Goal: Transaction & Acquisition: Purchase product/service

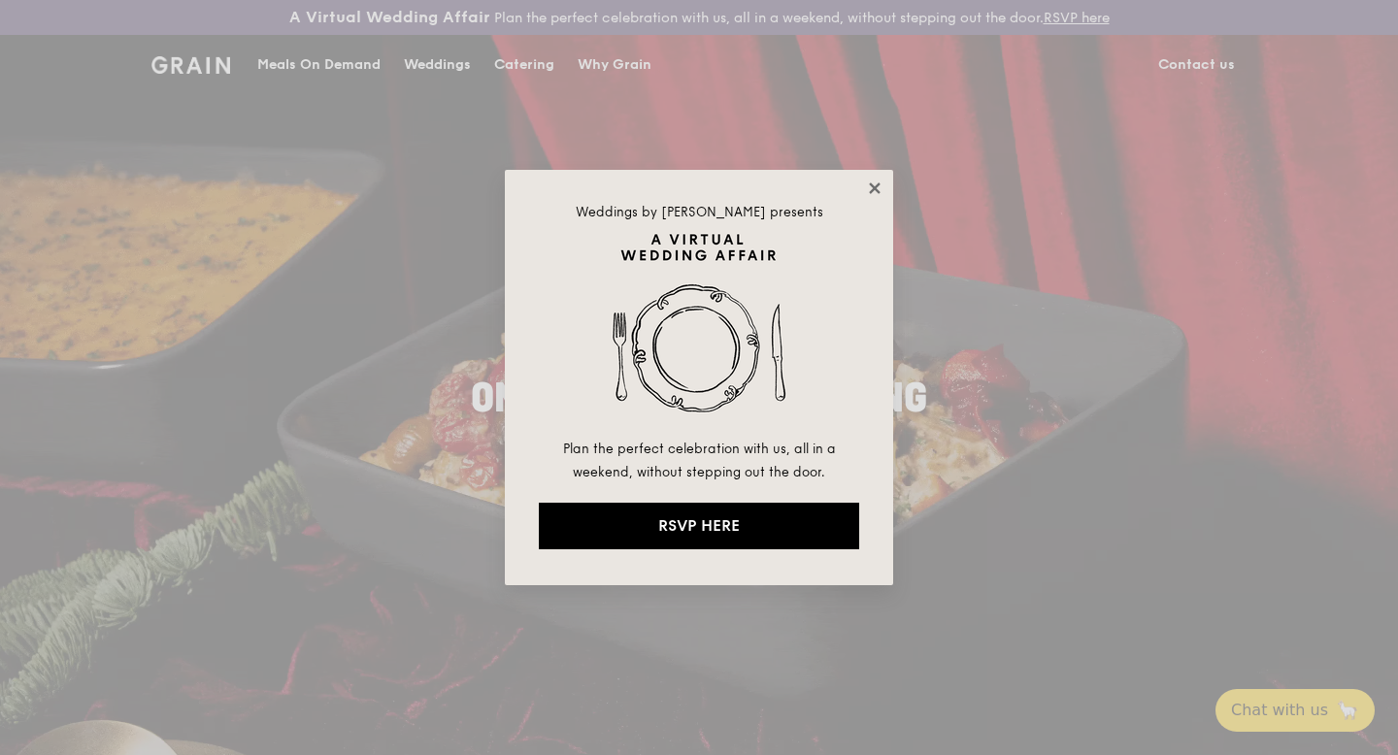
click at [871, 187] on icon at bounding box center [874, 188] width 17 height 17
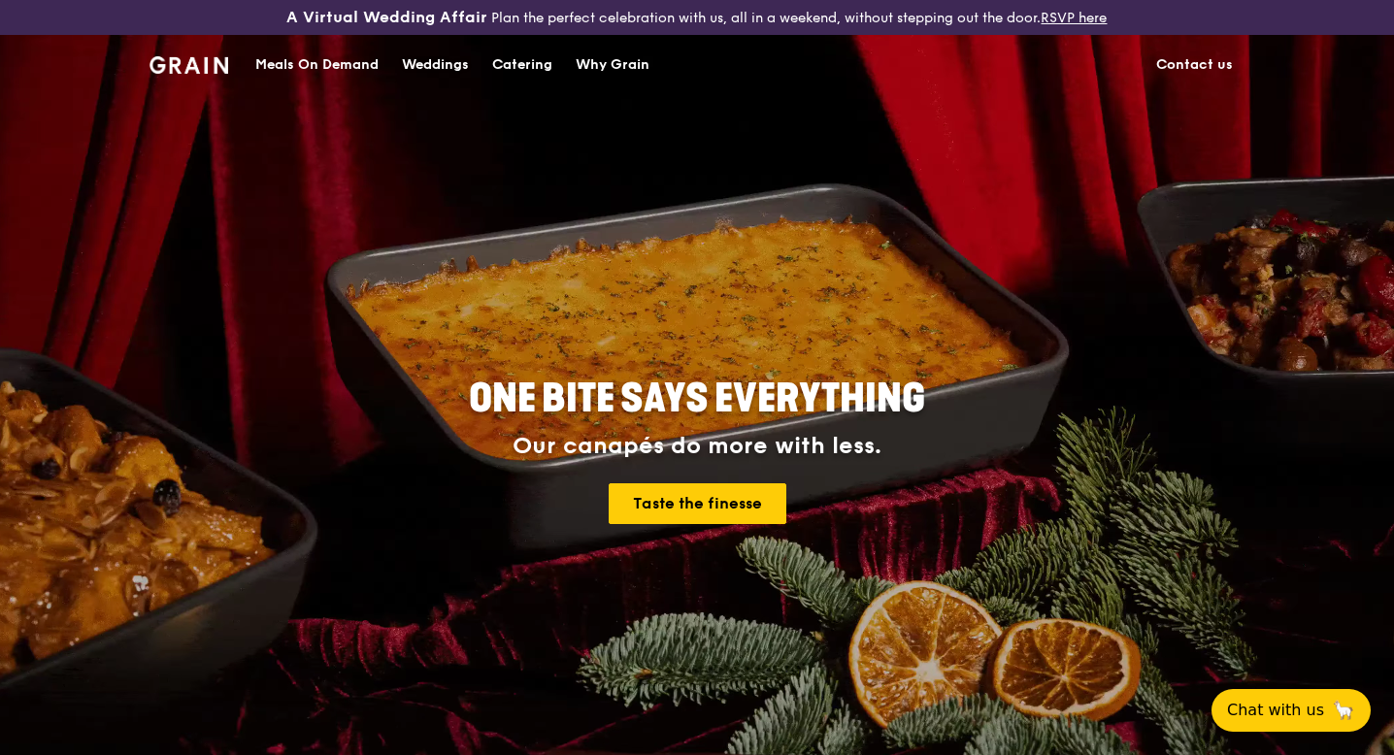
click at [455, 64] on div "Weddings" at bounding box center [435, 65] width 67 height 58
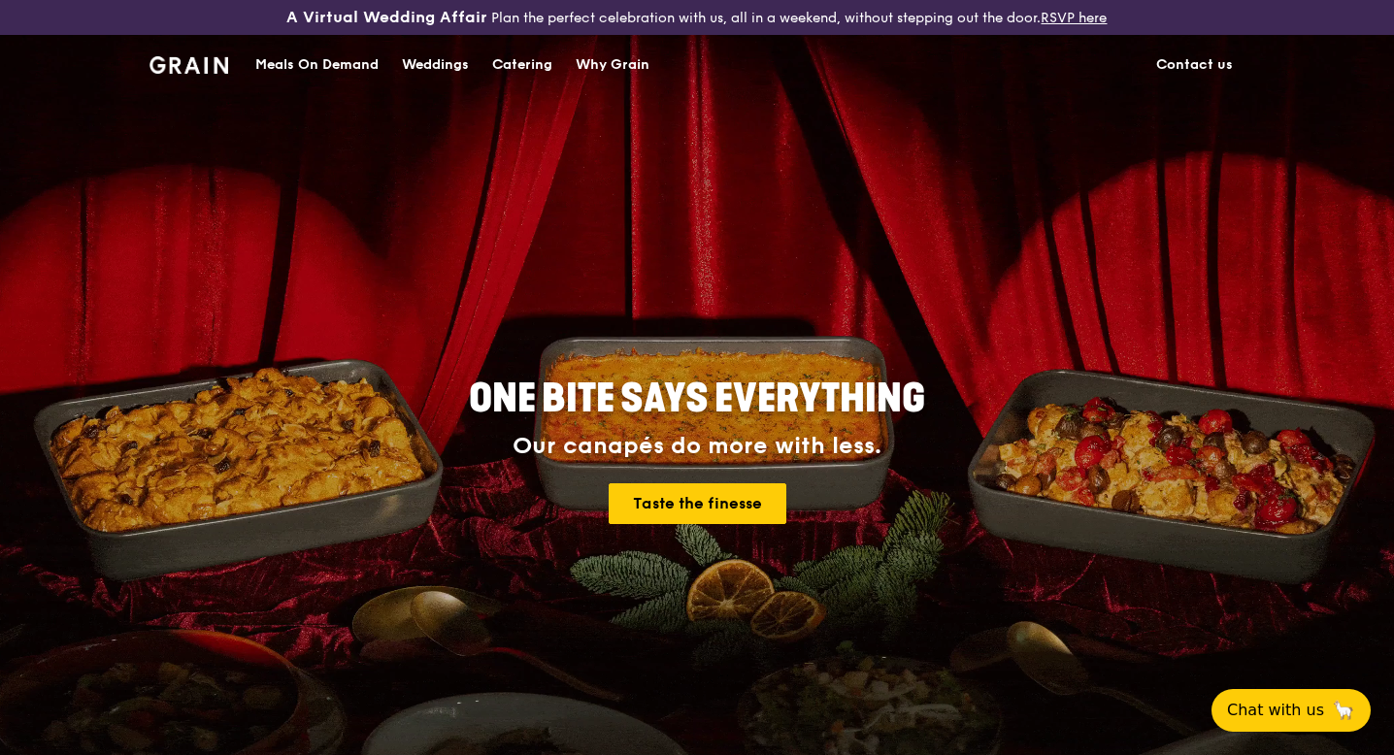
click at [521, 62] on div "Catering" at bounding box center [522, 65] width 60 height 58
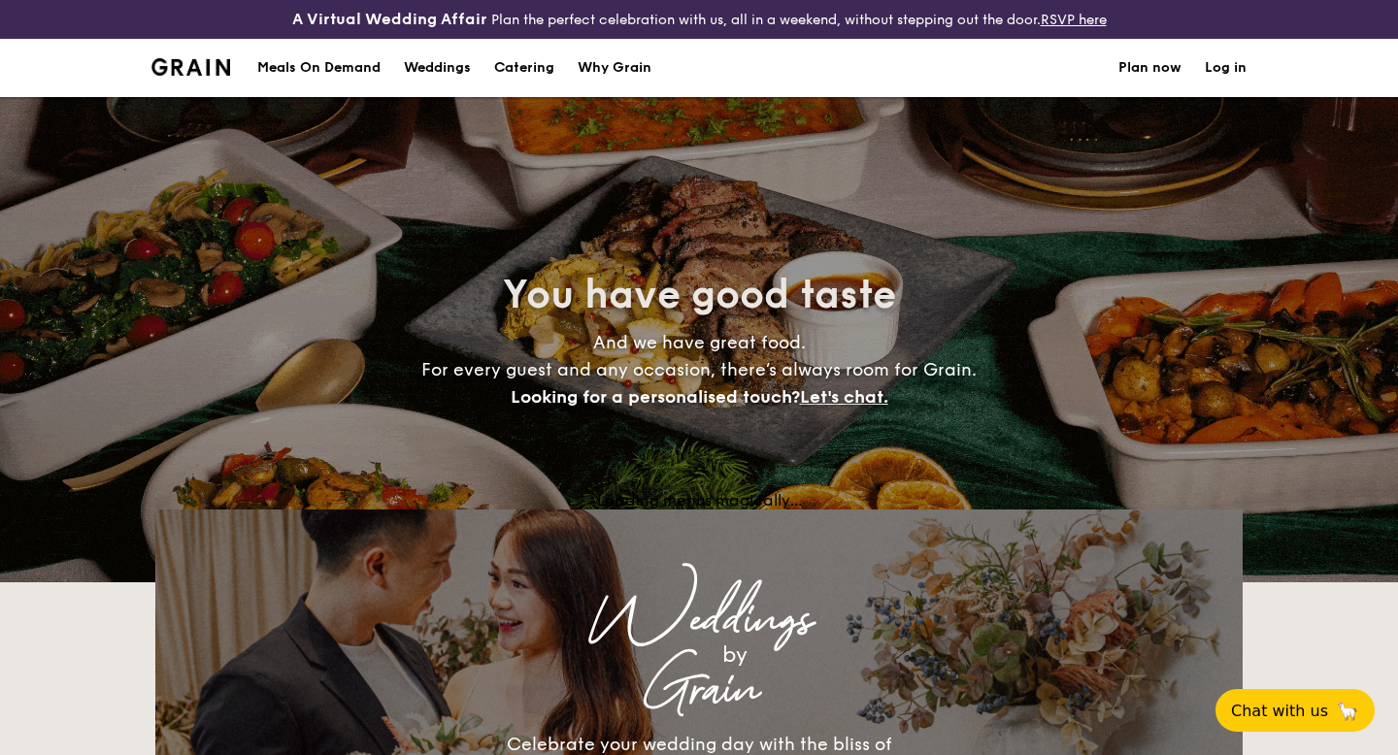
select select
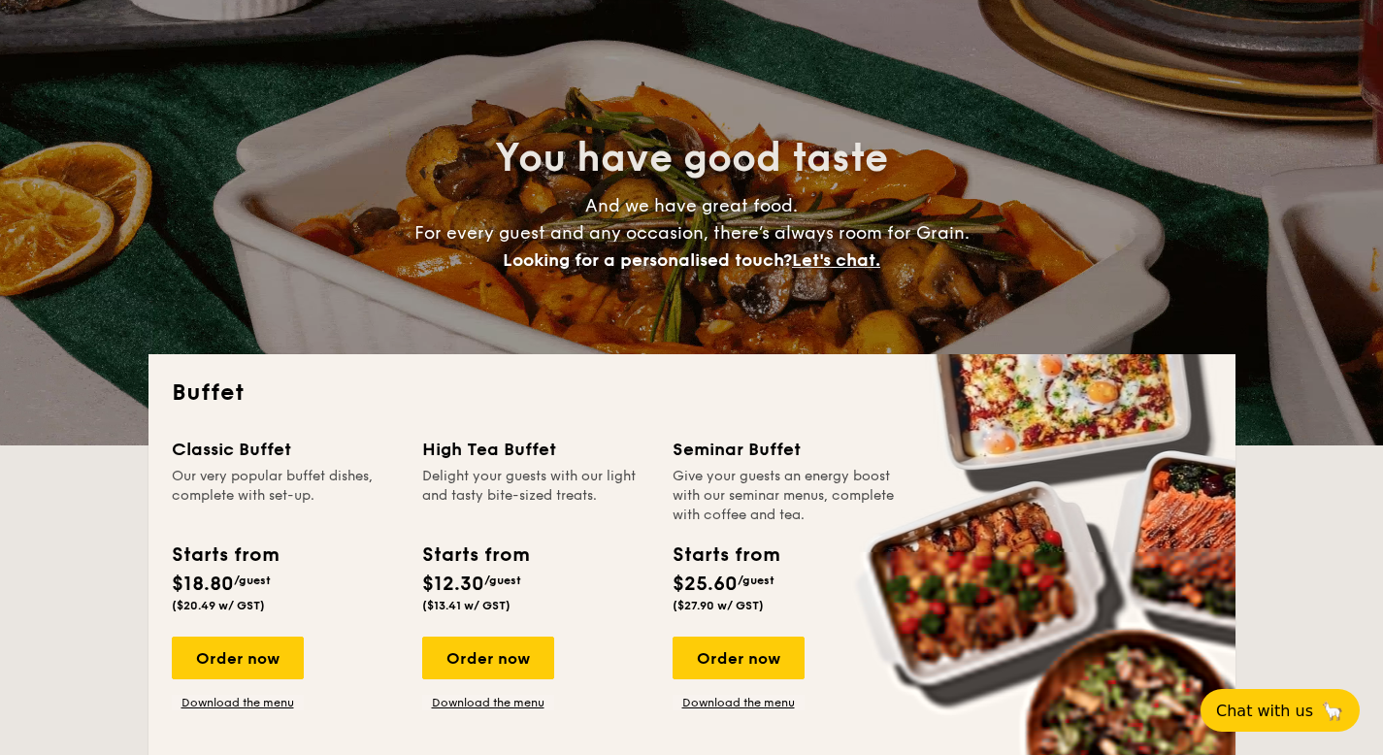
scroll to position [141, 0]
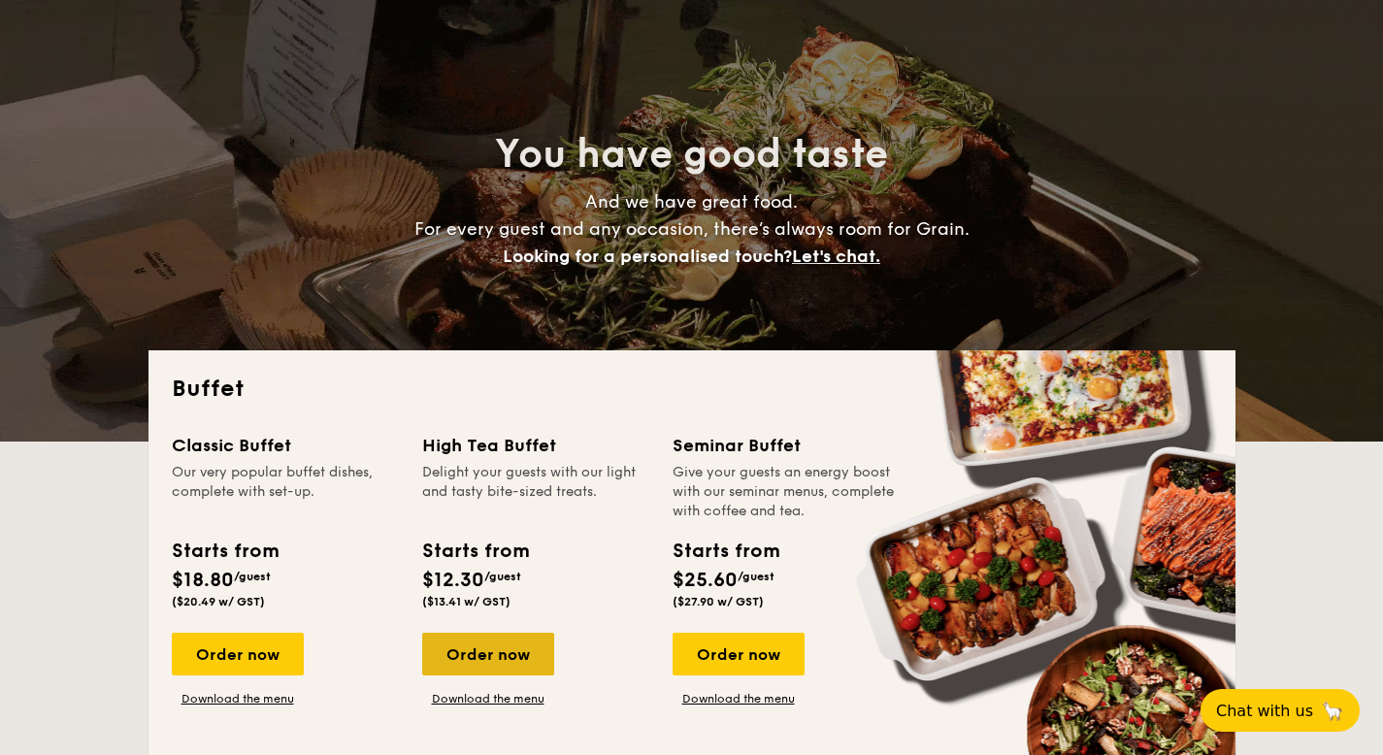
click at [508, 663] on div "Order now" at bounding box center [488, 654] width 132 height 43
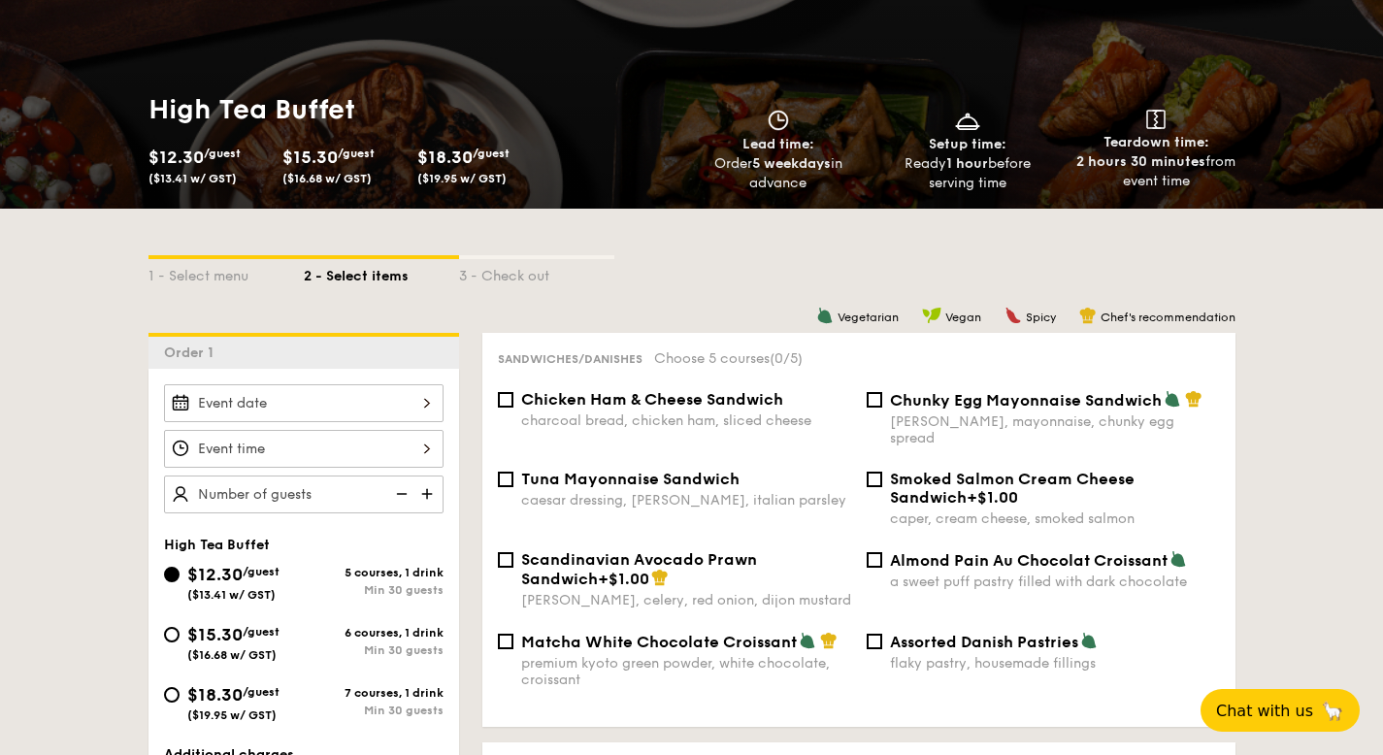
scroll to position [259, 0]
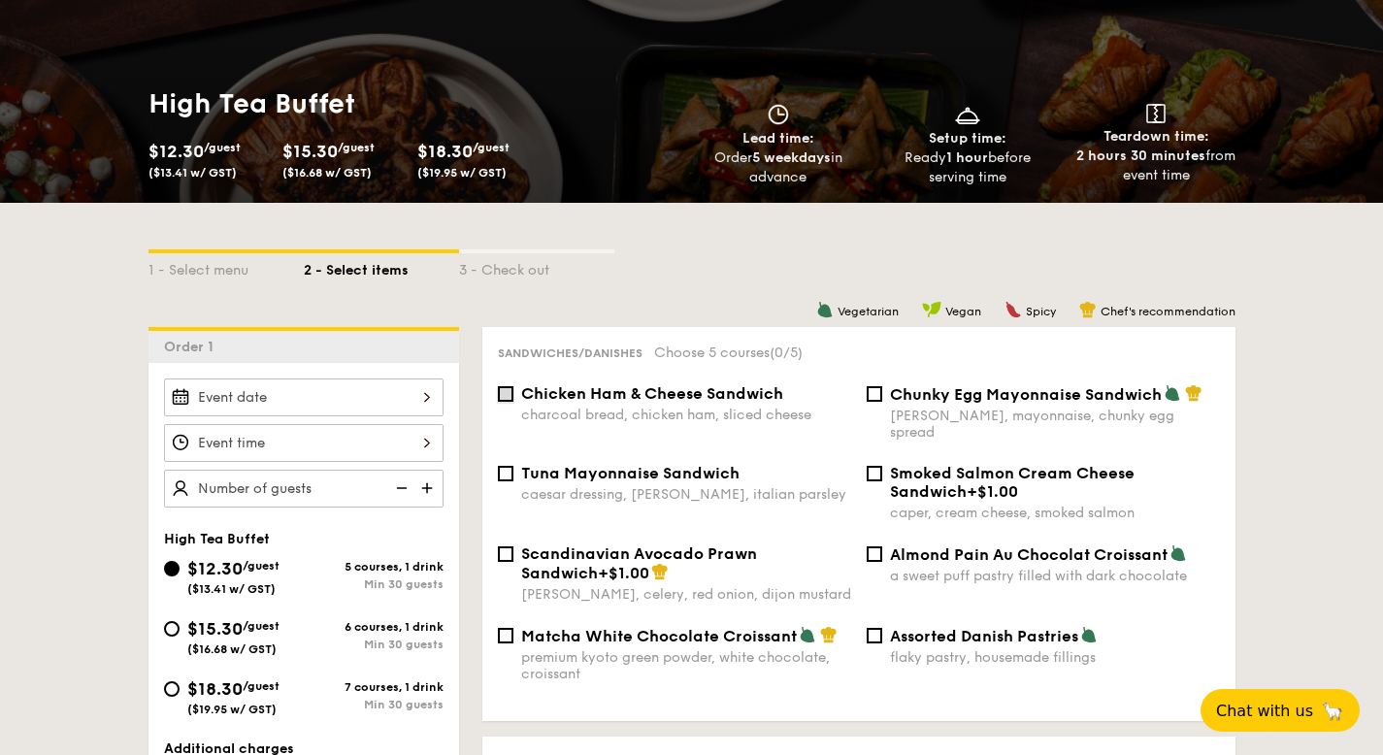
click at [512, 394] on input "Chicken Ham & Cheese Sandwich charcoal bread, chicken ham, sliced cheese" at bounding box center [506, 394] width 16 height 16
checkbox input "true"
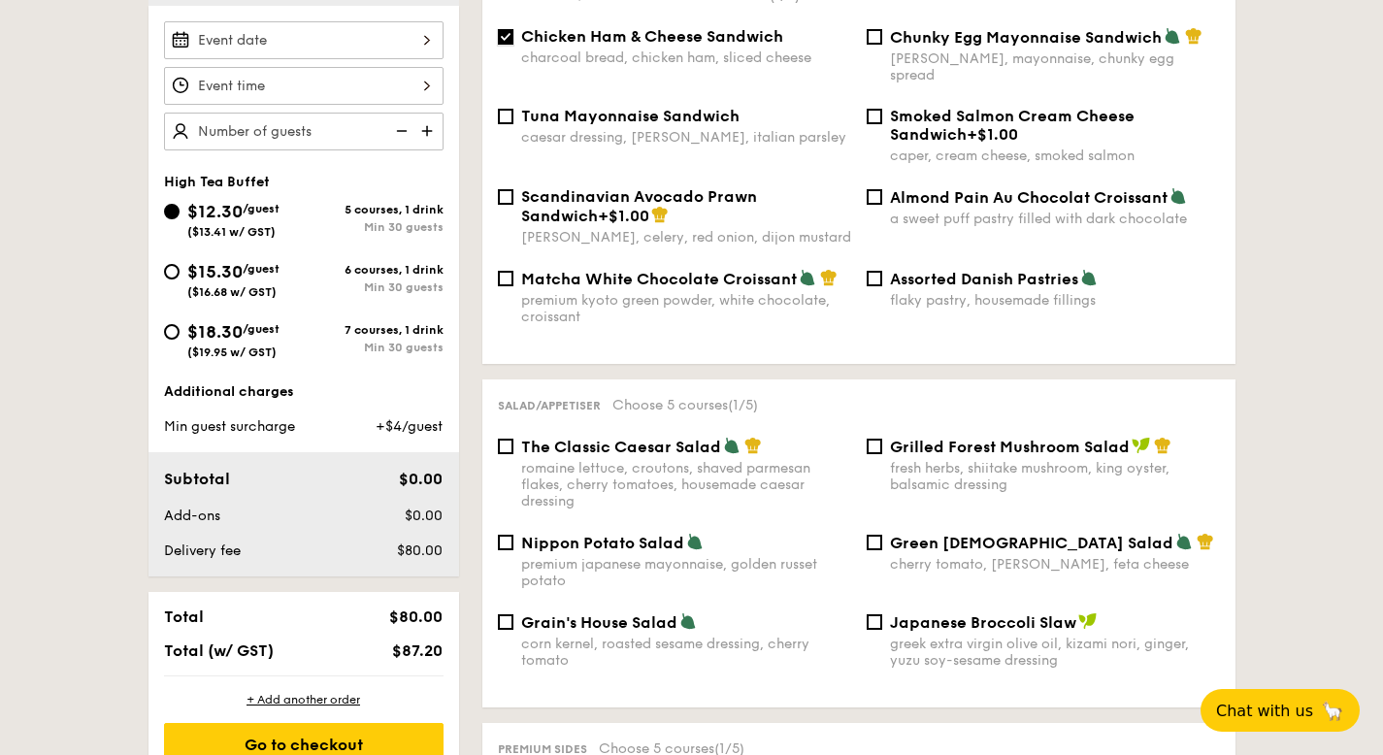
scroll to position [619, 0]
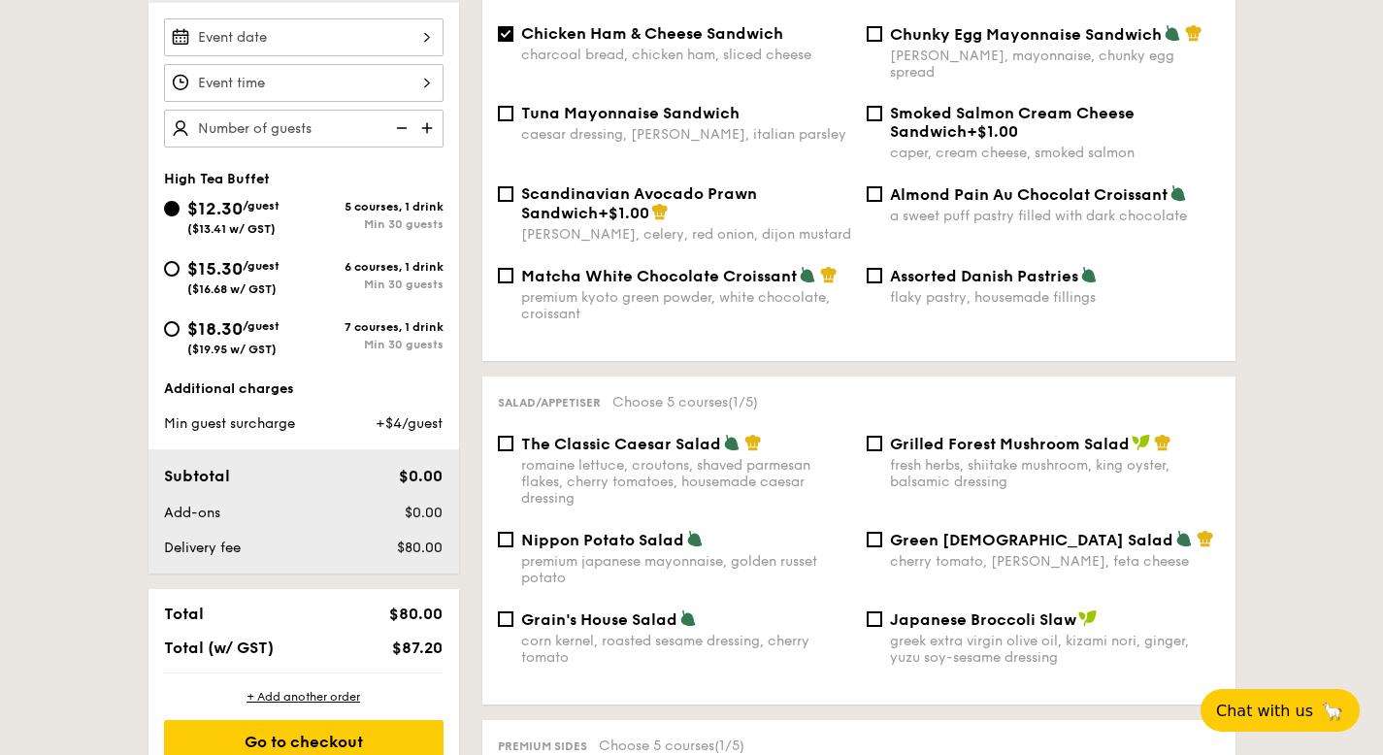
click at [501, 535] on div "Nippon Potato Salad premium japanese mayonnaise, golden russet potato" at bounding box center [674, 558] width 369 height 56
click at [506, 532] on input "Nippon Potato Salad premium japanese mayonnaise, golden russet potato" at bounding box center [506, 540] width 16 height 16
checkbox input "true"
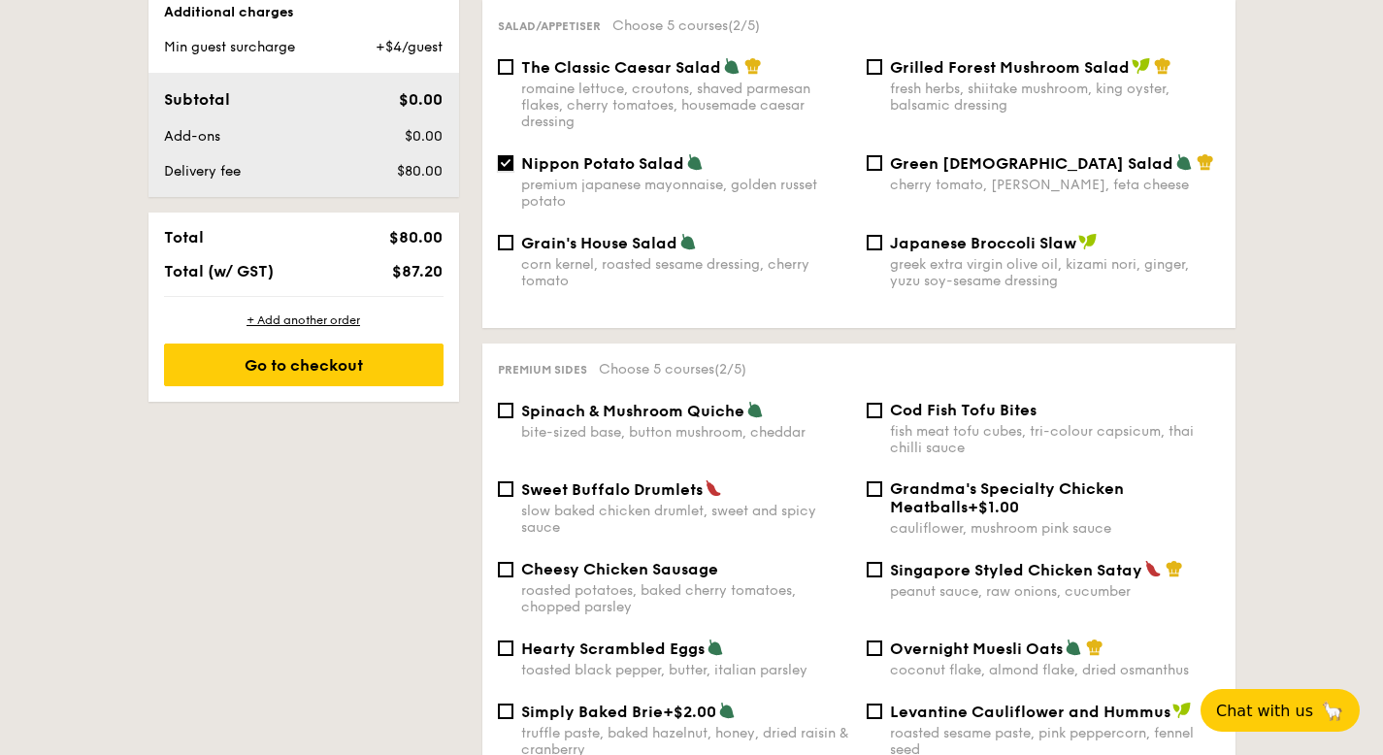
scroll to position [998, 0]
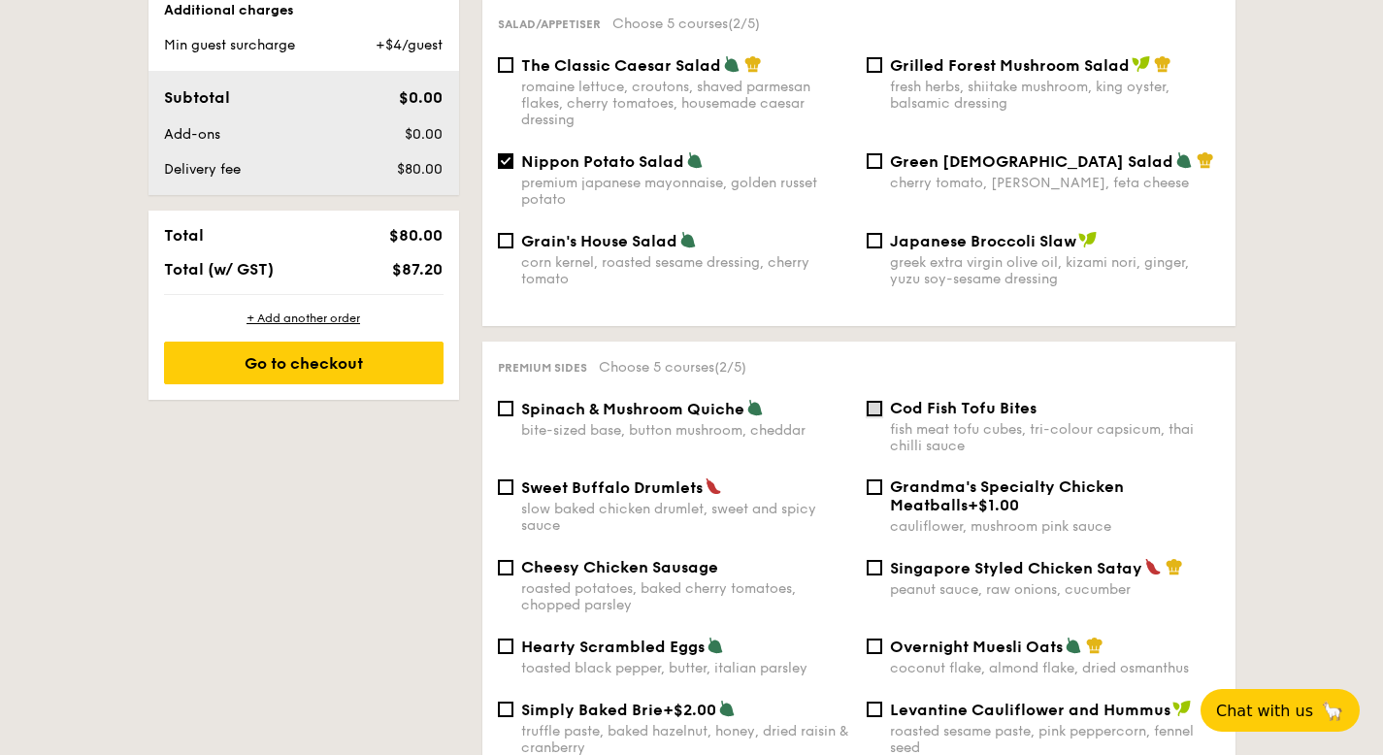
click at [878, 401] on input "Cod Fish Tofu Bites fish meat tofu cubes, tri-colour capsicum, thai chilli sauce" at bounding box center [875, 409] width 16 height 16
checkbox input "true"
click at [511, 639] on input "Hearty Scrambled Eggs toasted black pepper, butter, italian parsley" at bounding box center [506, 647] width 16 height 16
checkbox input "true"
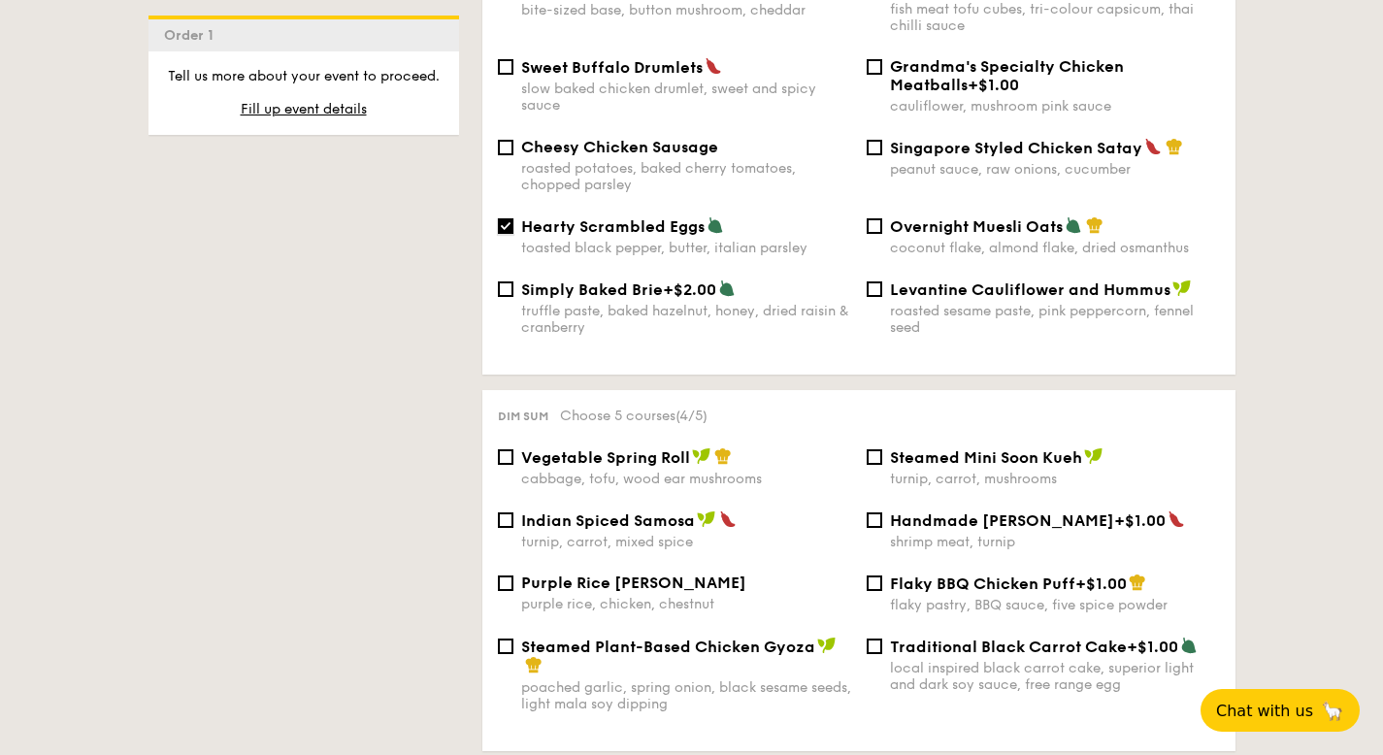
scroll to position [1506, 0]
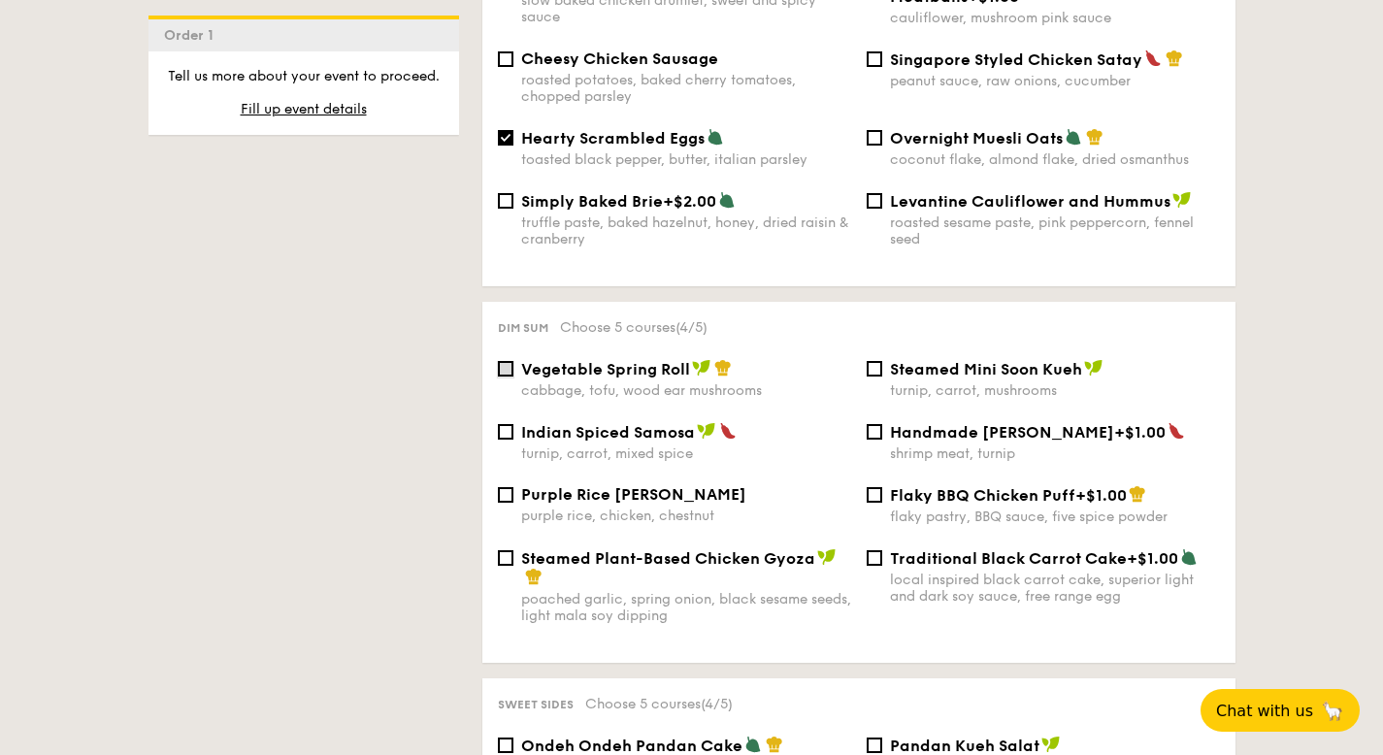
click at [503, 367] on input "Vegetable Spring Roll cabbage, tofu, wood ear mushrooms" at bounding box center [506, 369] width 16 height 16
checkbox input "true"
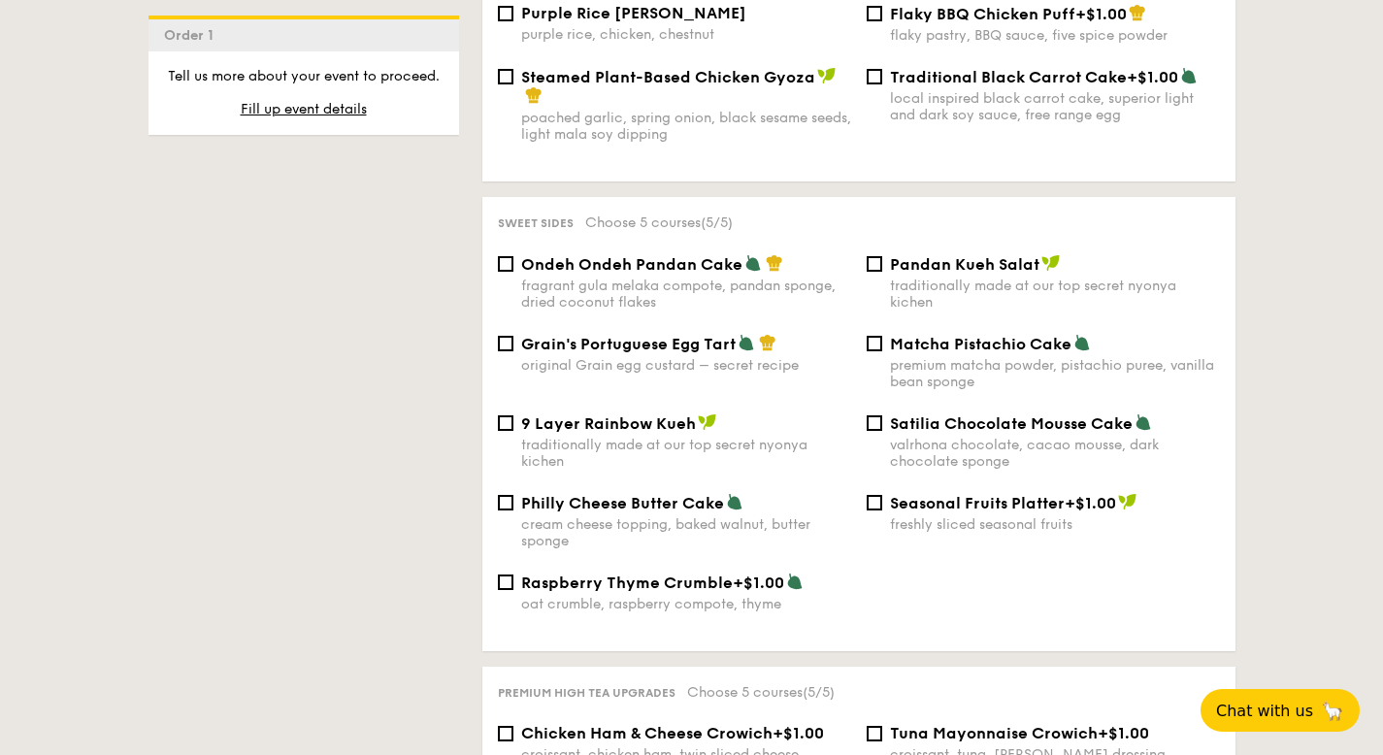
scroll to position [2000, 0]
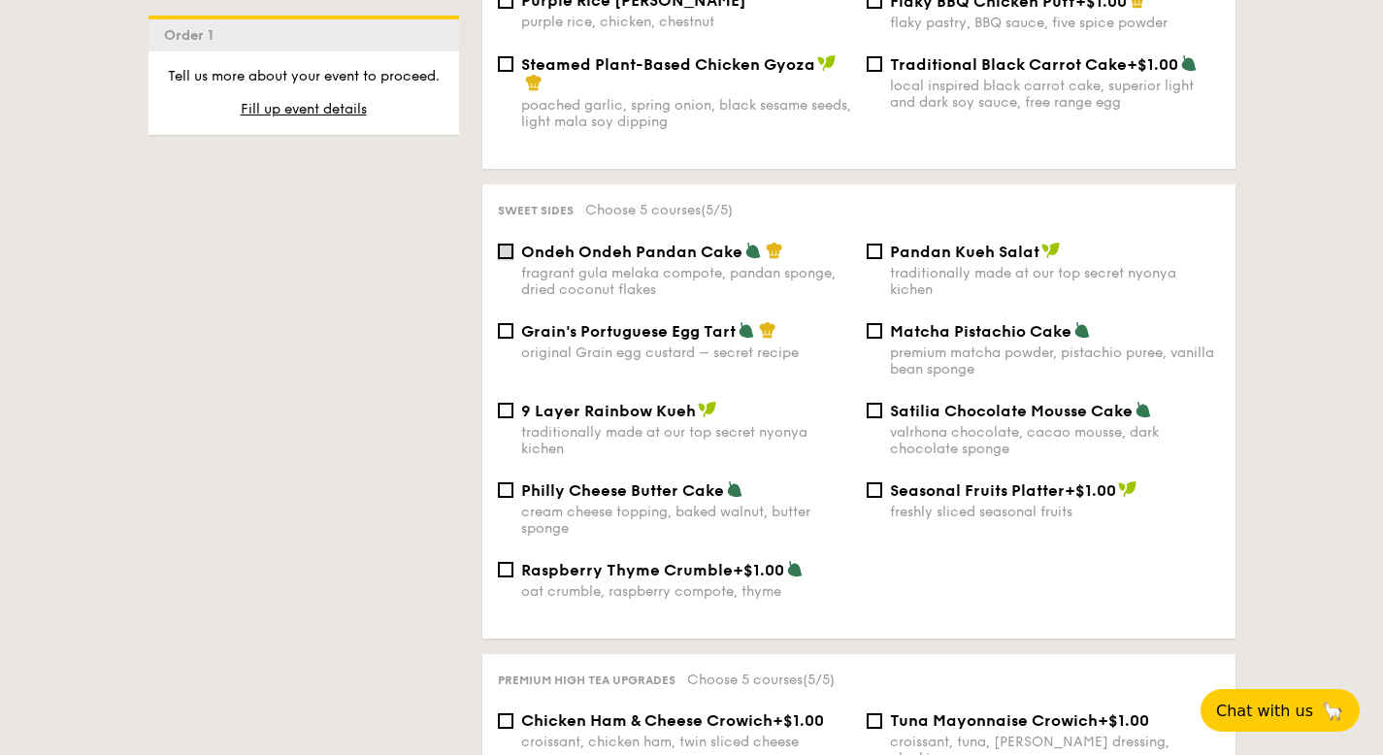
click at [508, 252] on input "Ondeh Ondeh Pandan Cake fragrant [PERSON_NAME] melaka compote, pandan sponge, d…" at bounding box center [506, 252] width 16 height 16
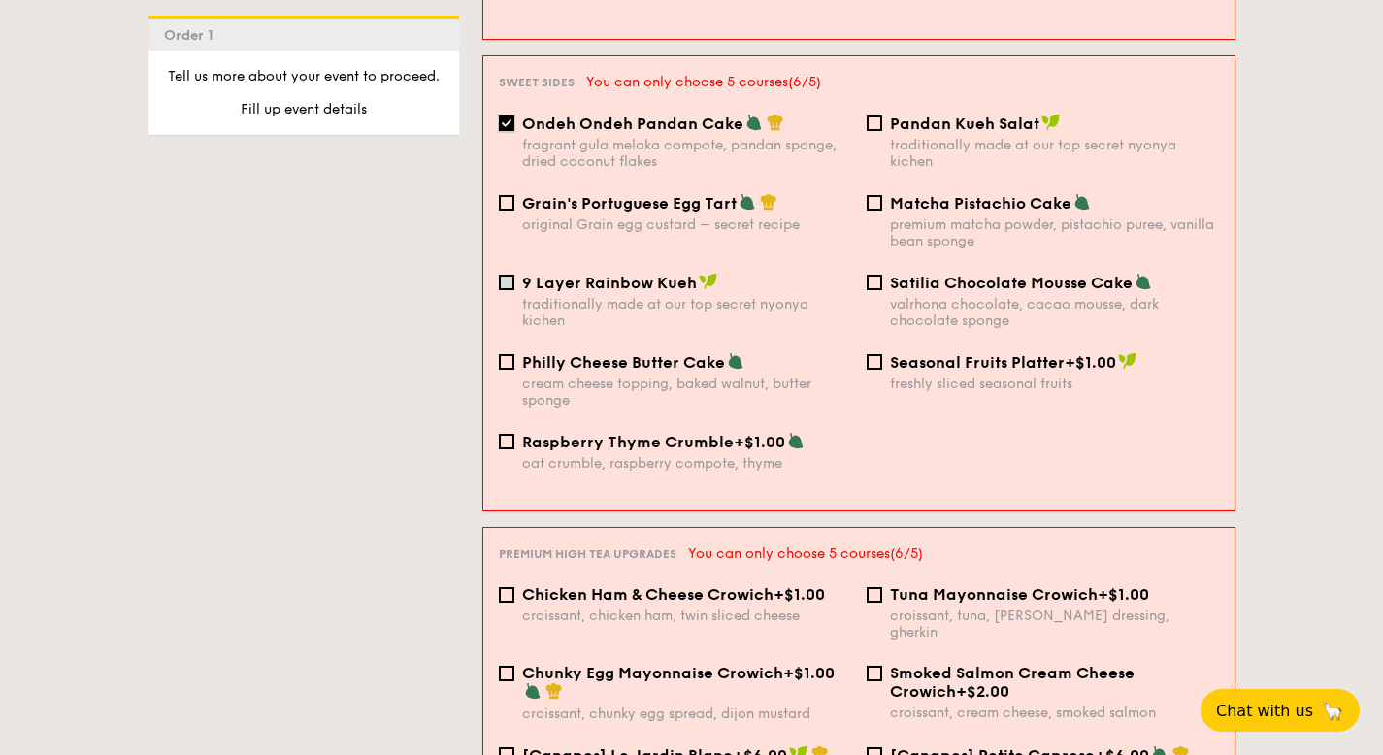
scroll to position [2155, 0]
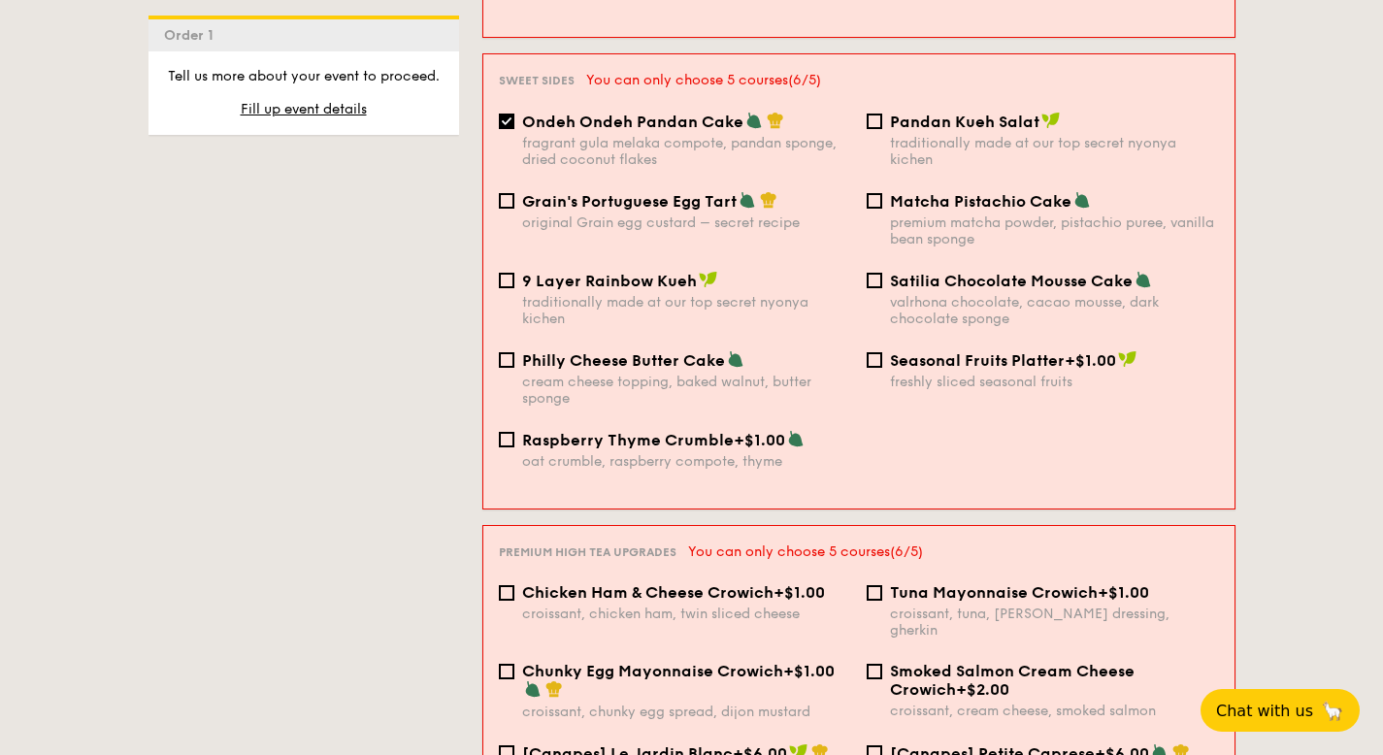
click at [515, 112] on div "Ondeh Ondeh Pandan Cake fragrant [PERSON_NAME] melaka compote, pandan sponge, d…" at bounding box center [675, 140] width 368 height 56
click at [508, 114] on input "Ondeh Ondeh Pandan Cake fragrant [PERSON_NAME] melaka compote, pandan sponge, d…" at bounding box center [507, 122] width 16 height 16
checkbox input "false"
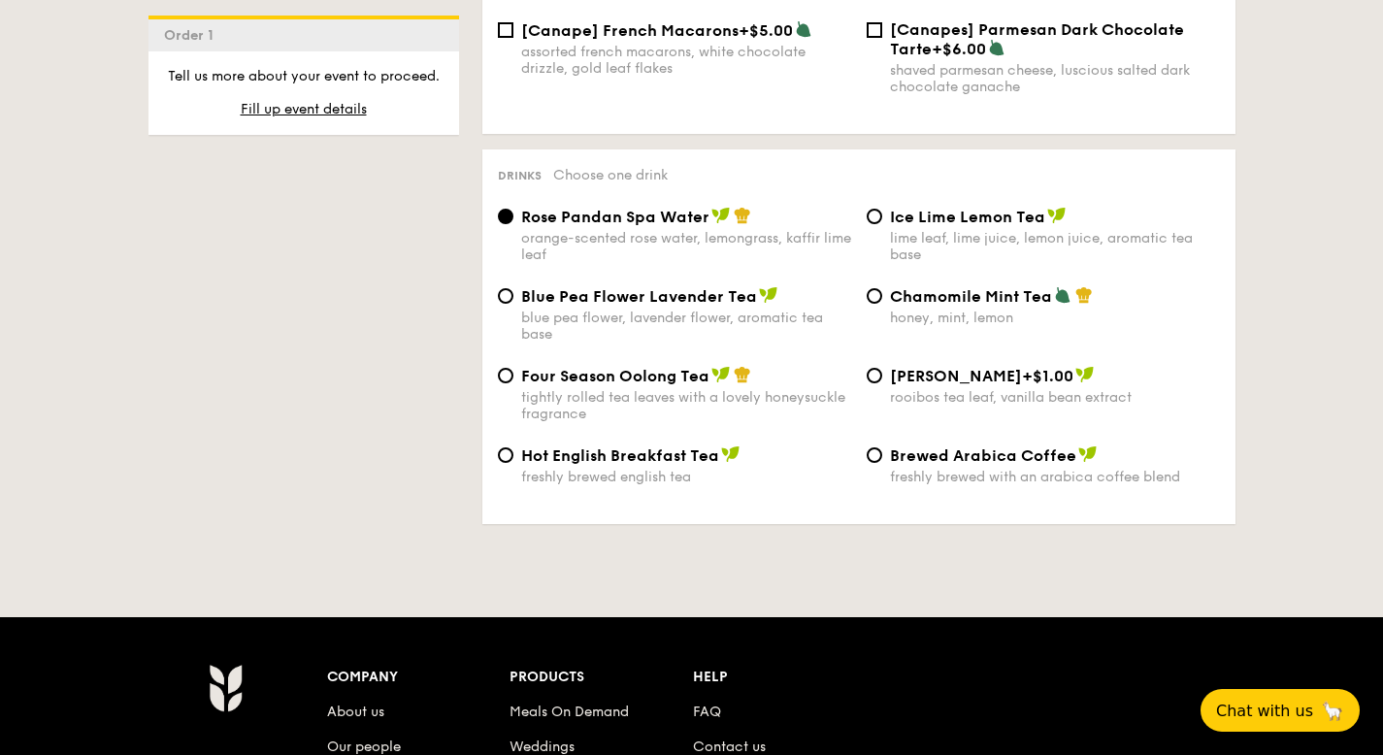
scroll to position [3147, 0]
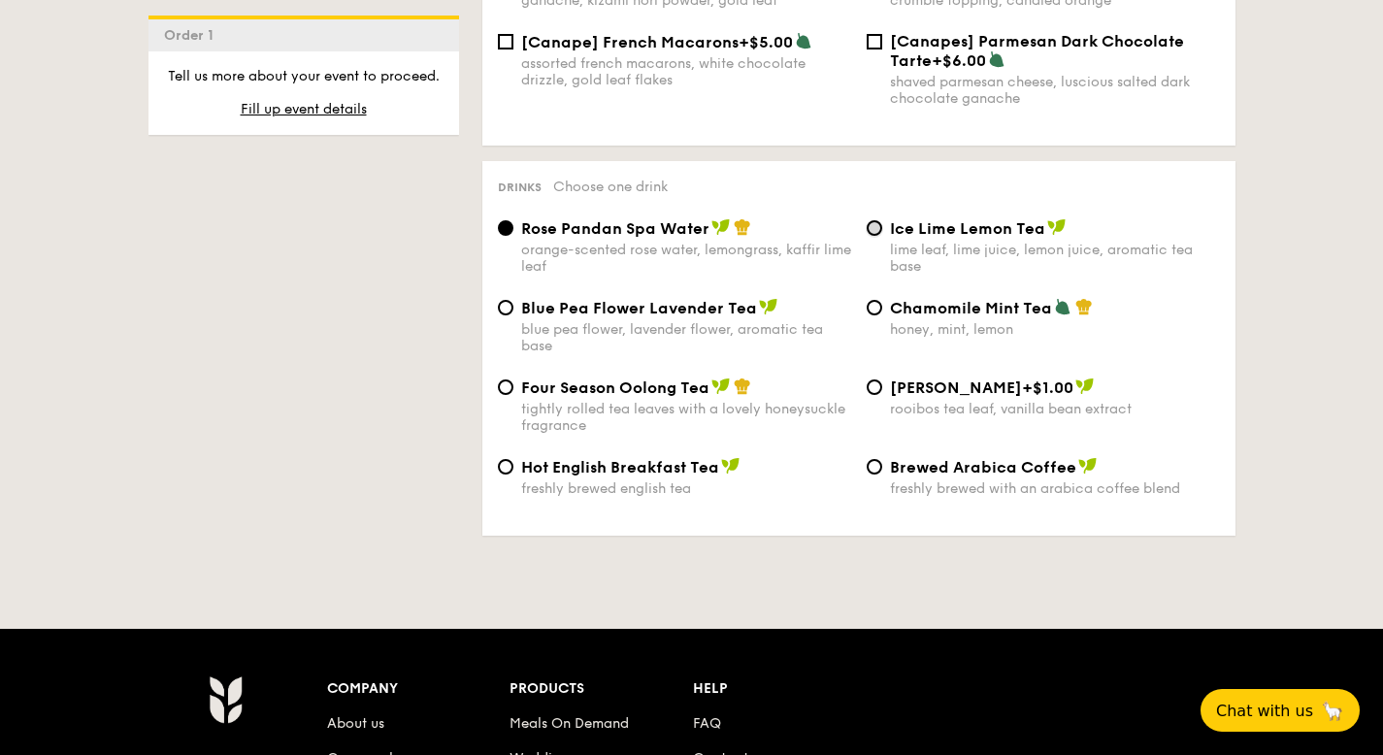
click at [876, 220] on input "Ice Lime Lemon Tea lime leaf, lime juice, lemon juice, aromatic tea base" at bounding box center [875, 228] width 16 height 16
radio input "true"
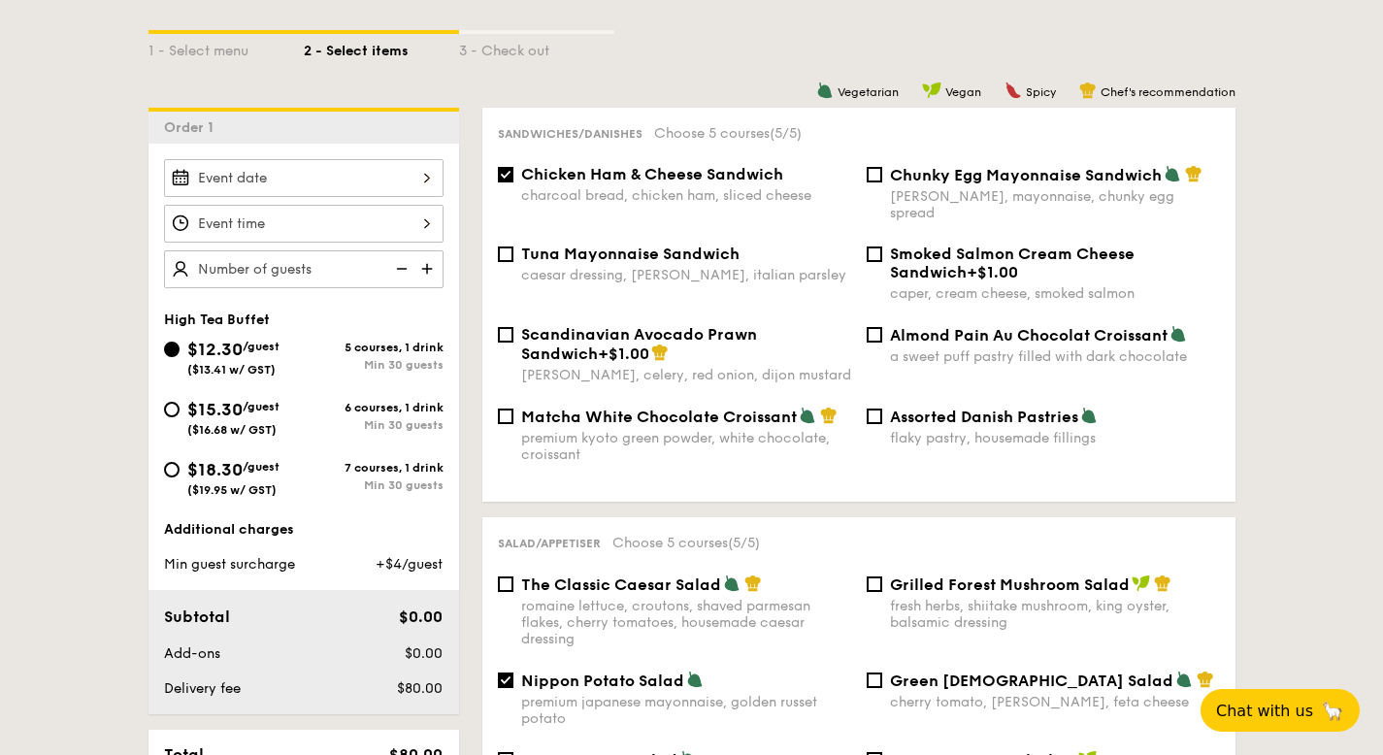
scroll to position [480, 0]
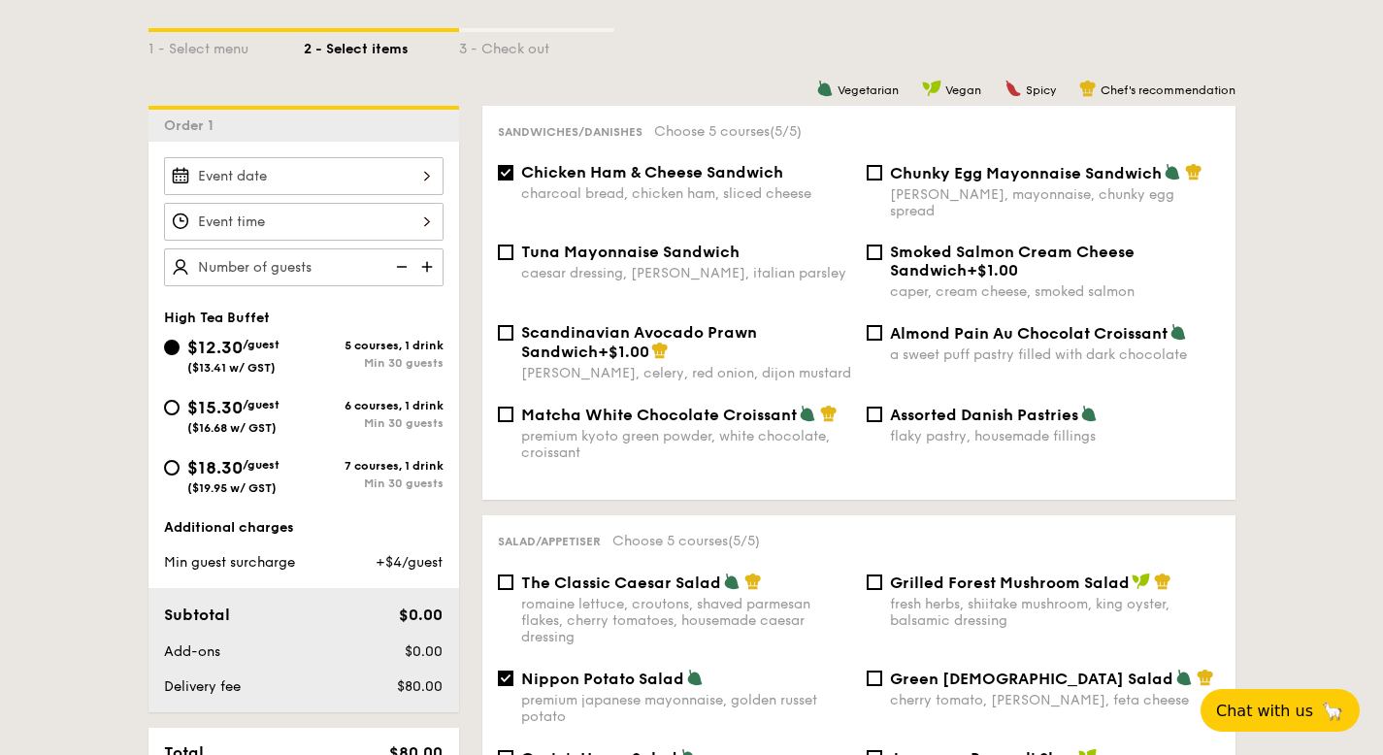
click at [389, 182] on div at bounding box center [304, 176] width 280 height 38
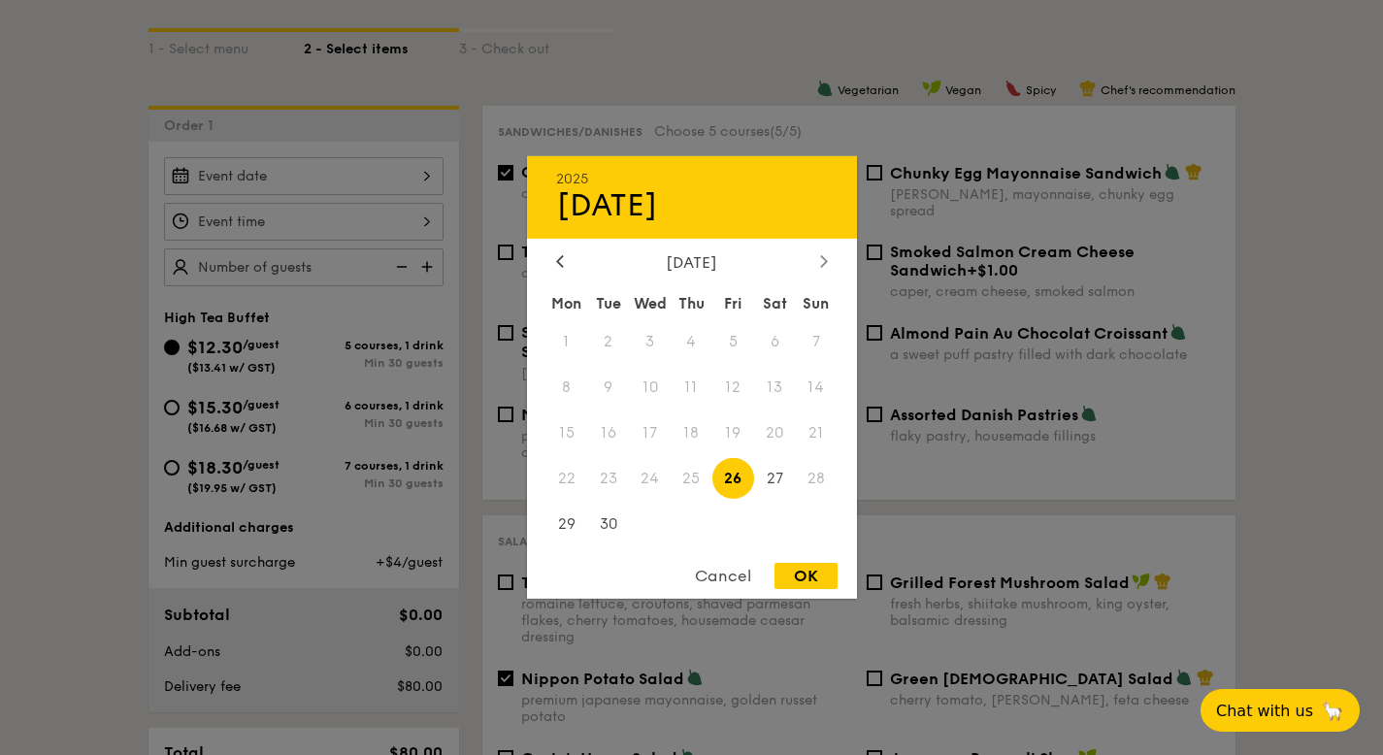
click at [816, 262] on div at bounding box center [823, 262] width 17 height 18
click at [811, 436] on span "19" at bounding box center [817, 433] width 42 height 42
click at [777, 433] on span "18" at bounding box center [775, 433] width 42 height 42
click at [825, 575] on div "OK" at bounding box center [805, 576] width 63 height 26
type input "[DATE]"
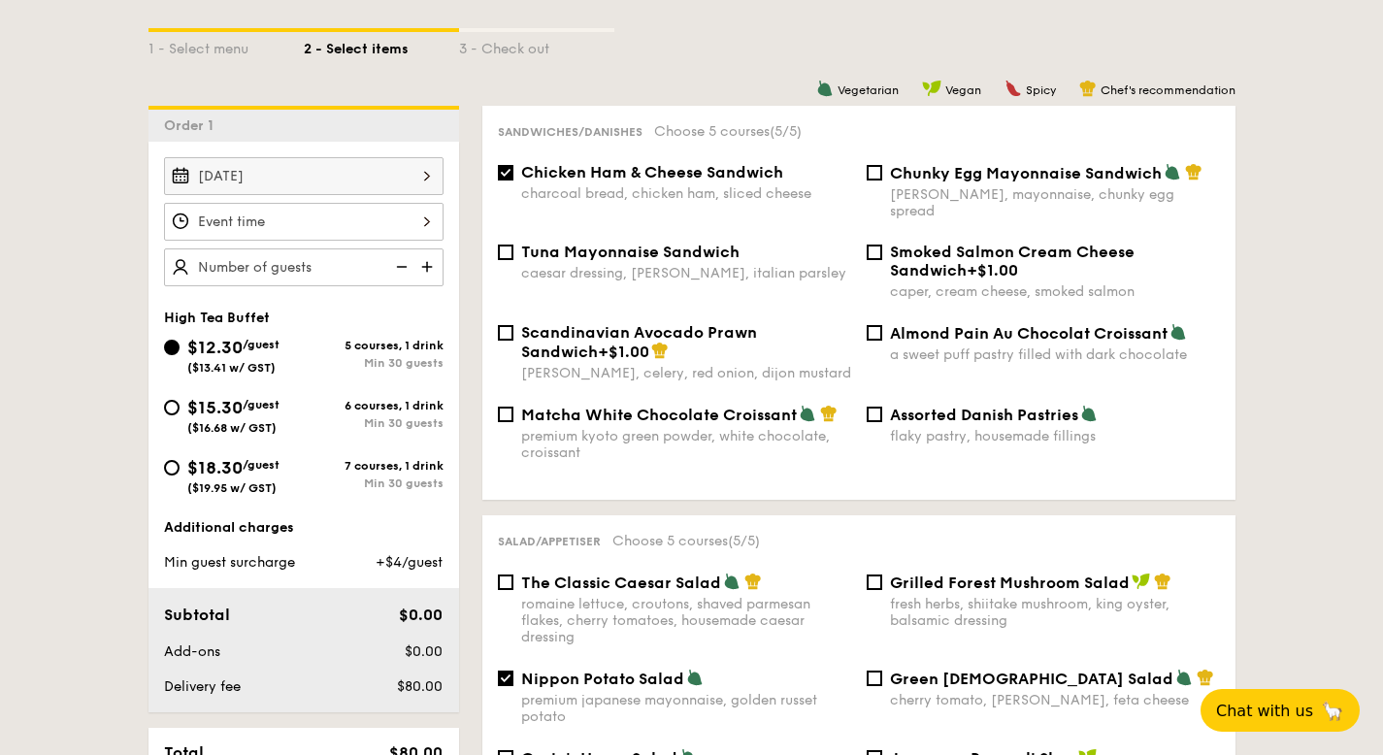
click at [276, 231] on div at bounding box center [304, 222] width 280 height 38
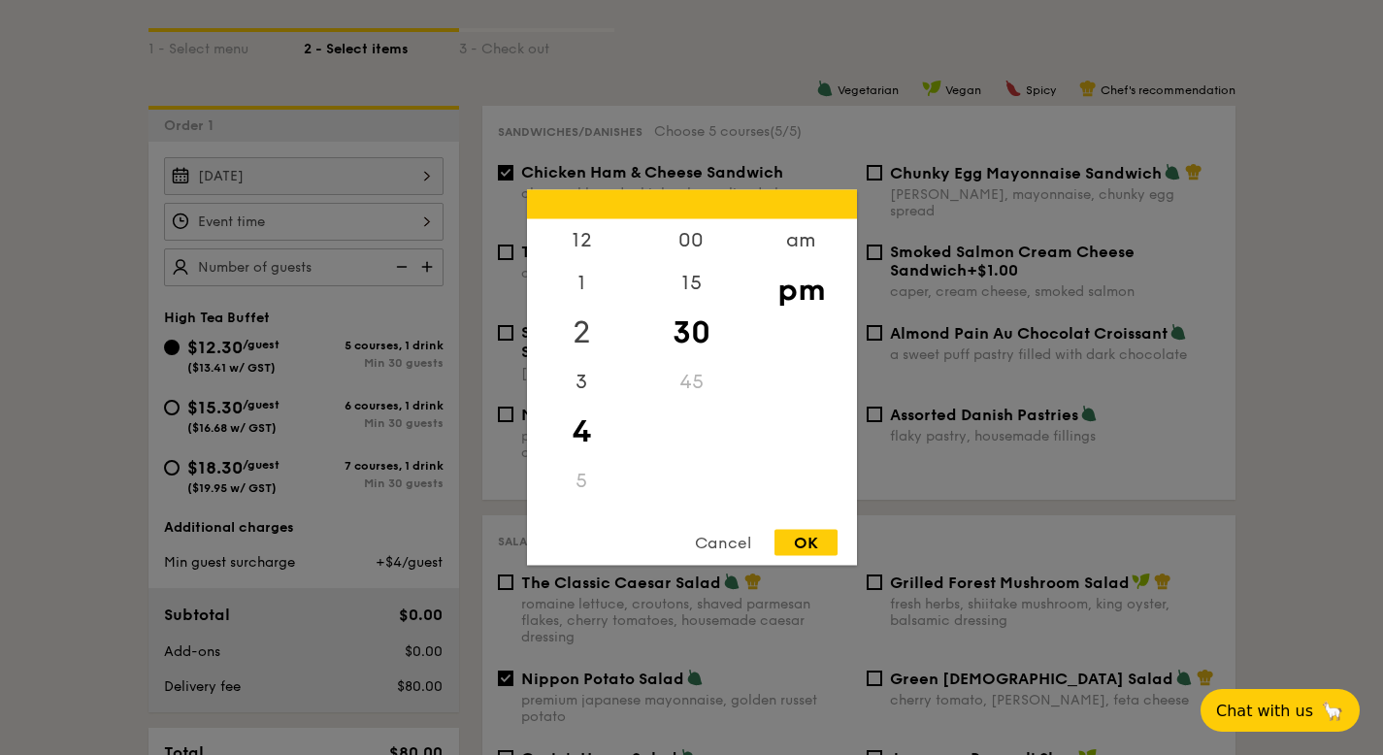
click at [585, 328] on div "2" at bounding box center [582, 333] width 110 height 56
click at [694, 383] on div "00 15 30 45" at bounding box center [692, 367] width 110 height 296
click at [692, 438] on div "00 15 30 45" at bounding box center [692, 367] width 110 height 296
click at [697, 247] on div "00" at bounding box center [692, 247] width 110 height 56
click at [807, 535] on div "OK" at bounding box center [805, 543] width 63 height 26
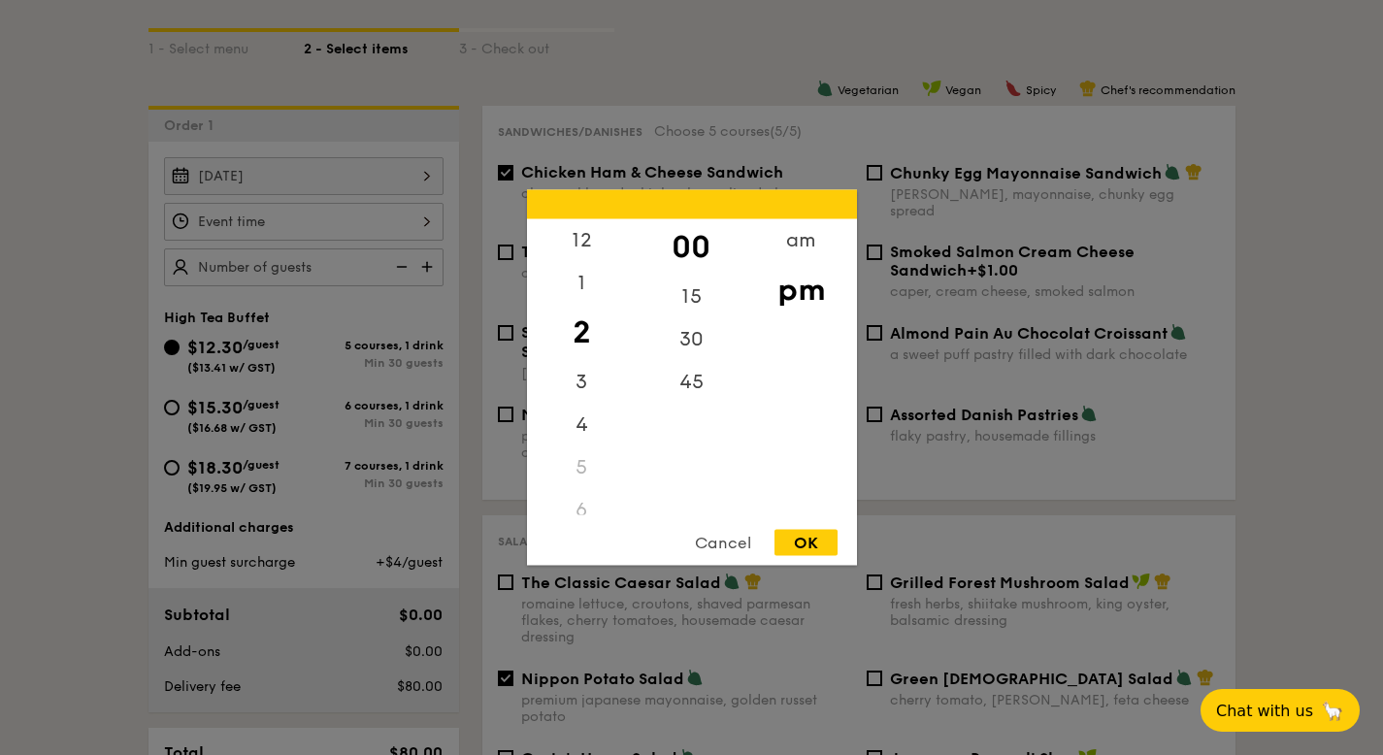
type input "2:00PM"
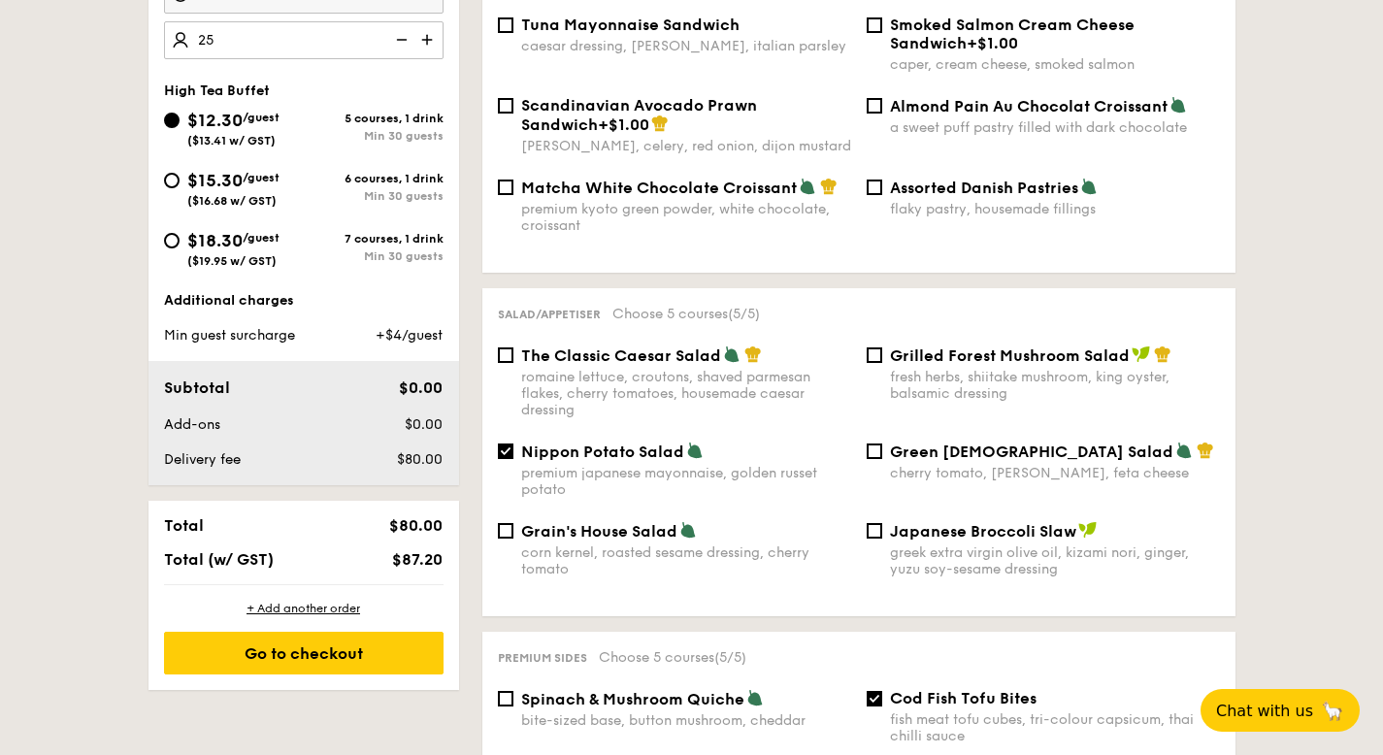
scroll to position [713, 0]
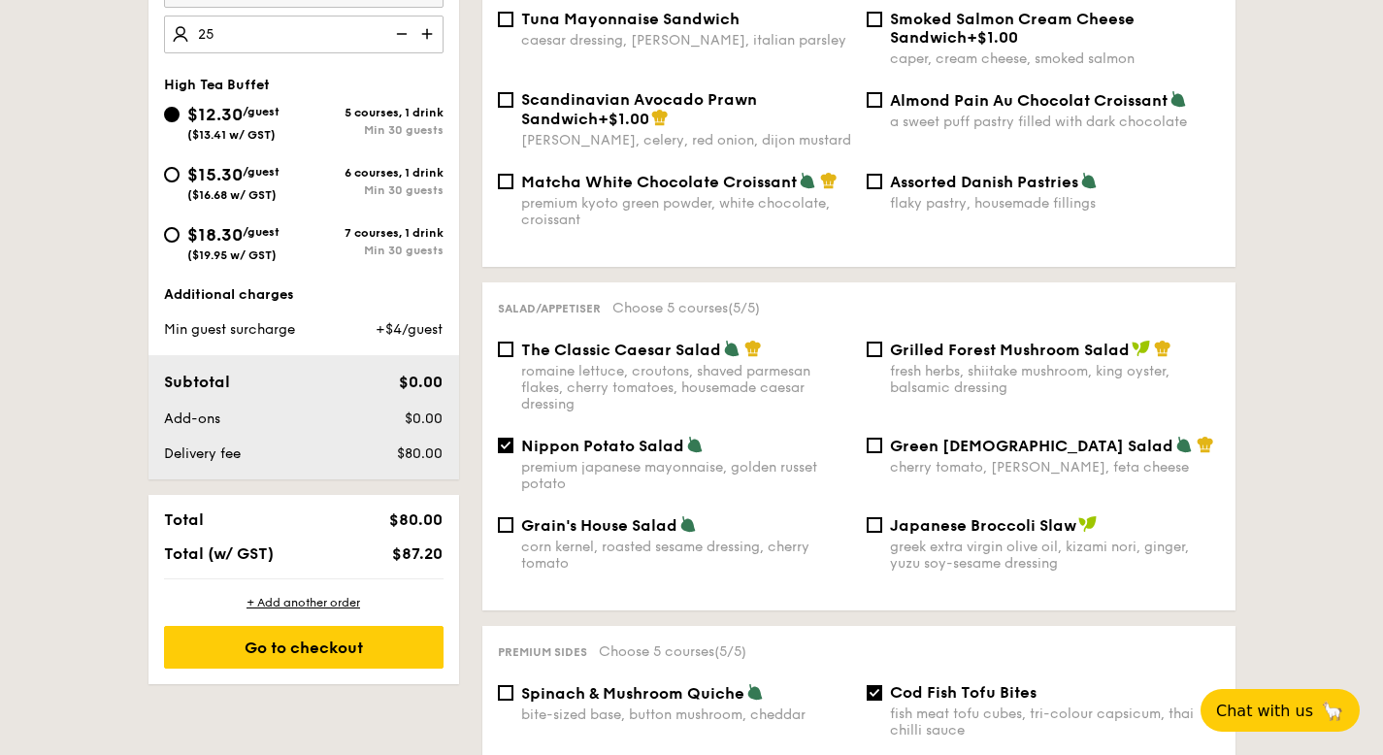
type input "25"
